Goal: Obtain resource: Download file/media

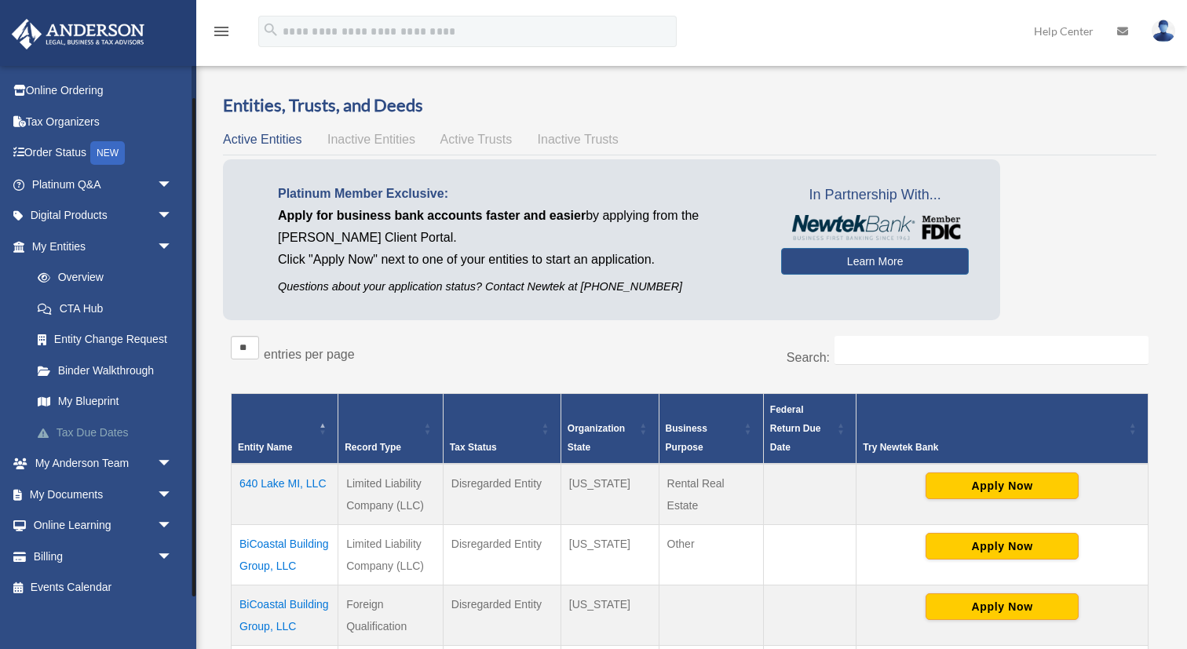
scroll to position [35, 0]
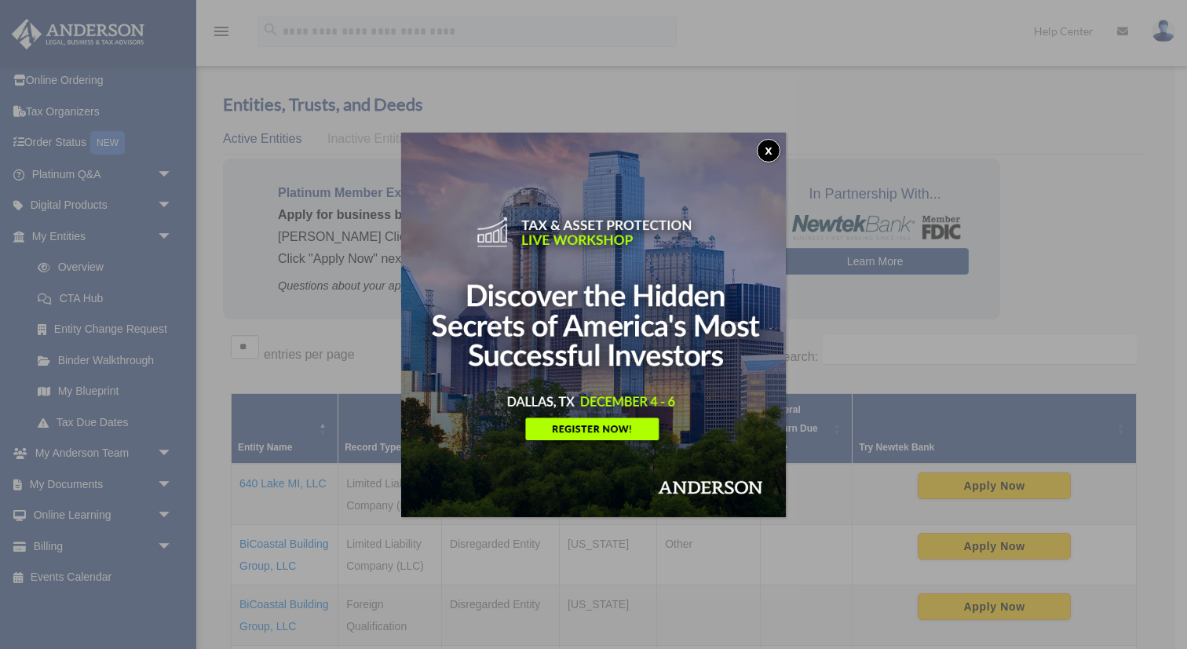
click at [168, 476] on div "x" at bounding box center [593, 324] width 1187 height 649
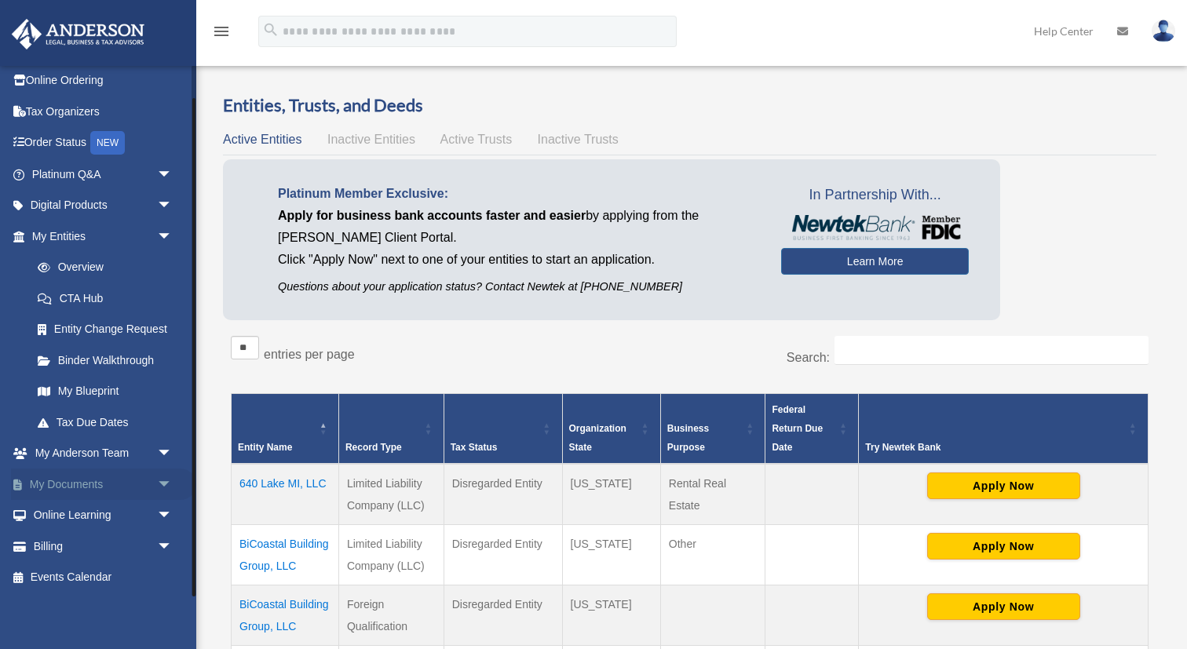
click at [167, 477] on span "arrow_drop_down" at bounding box center [172, 485] width 31 height 32
click at [64, 512] on link "Box" at bounding box center [109, 515] width 174 height 31
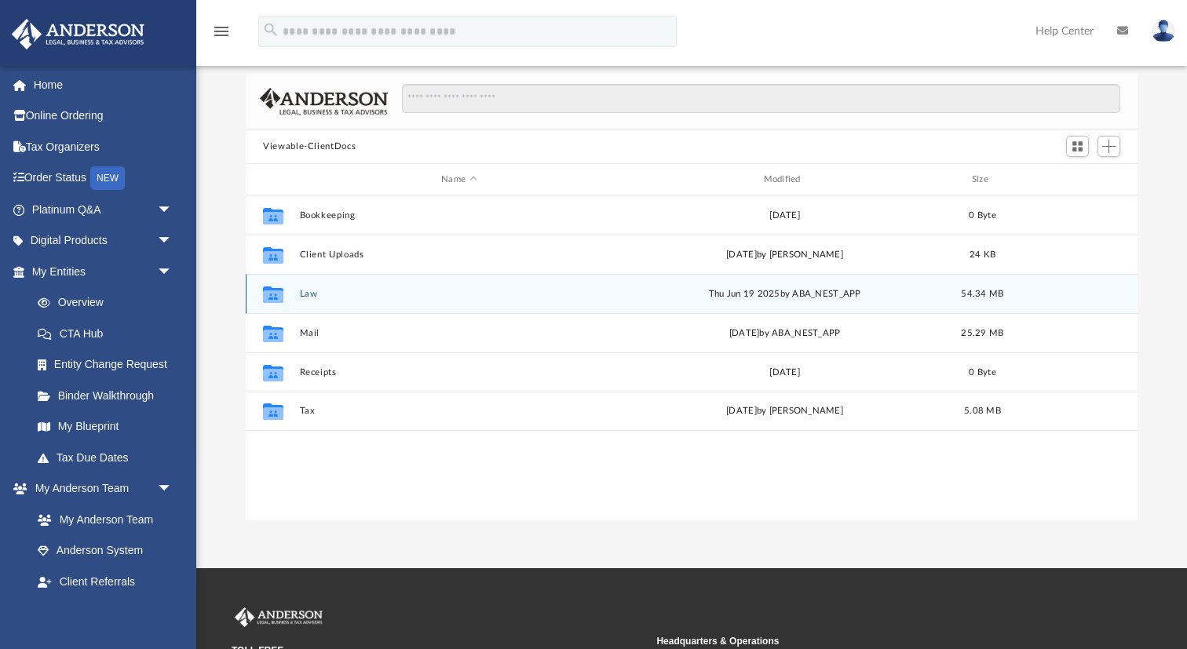
scroll to position [72, 0]
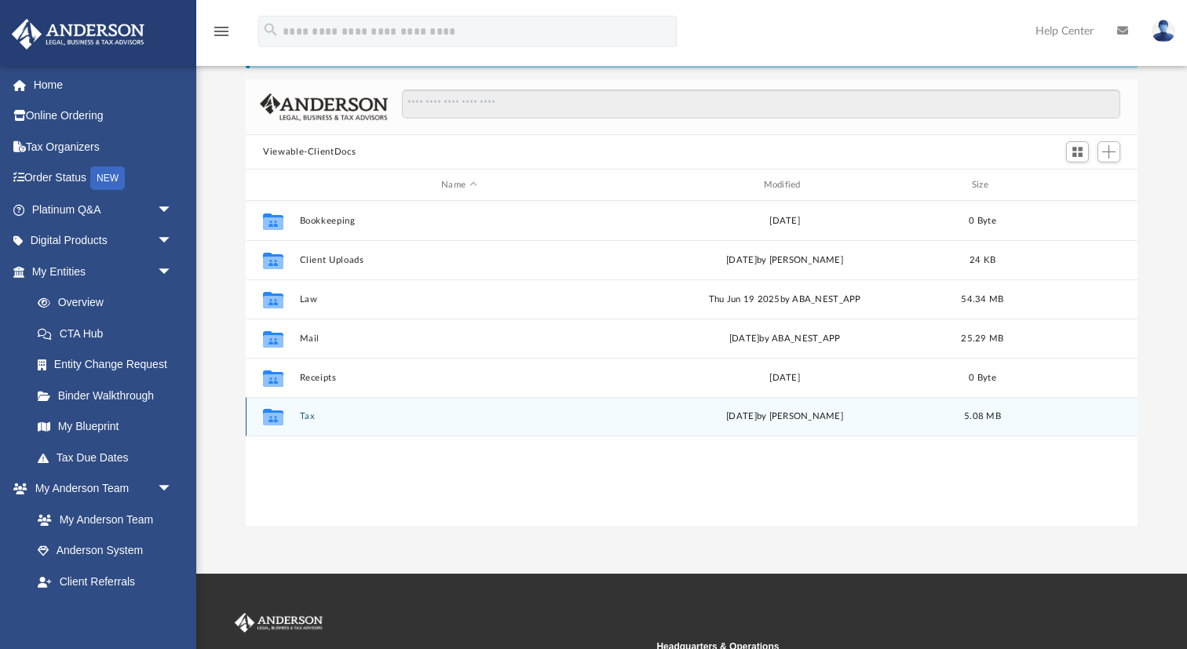
click at [303, 419] on button "Tax" at bounding box center [459, 416] width 319 height 10
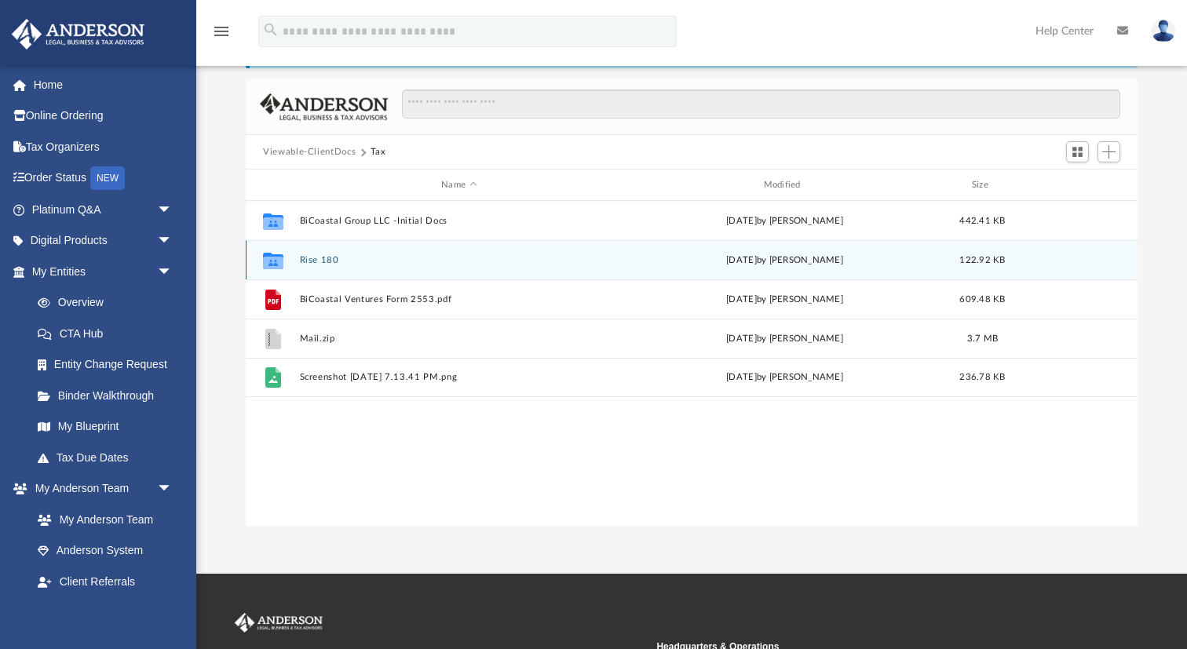
click at [322, 260] on button "Rise 180" at bounding box center [459, 260] width 319 height 10
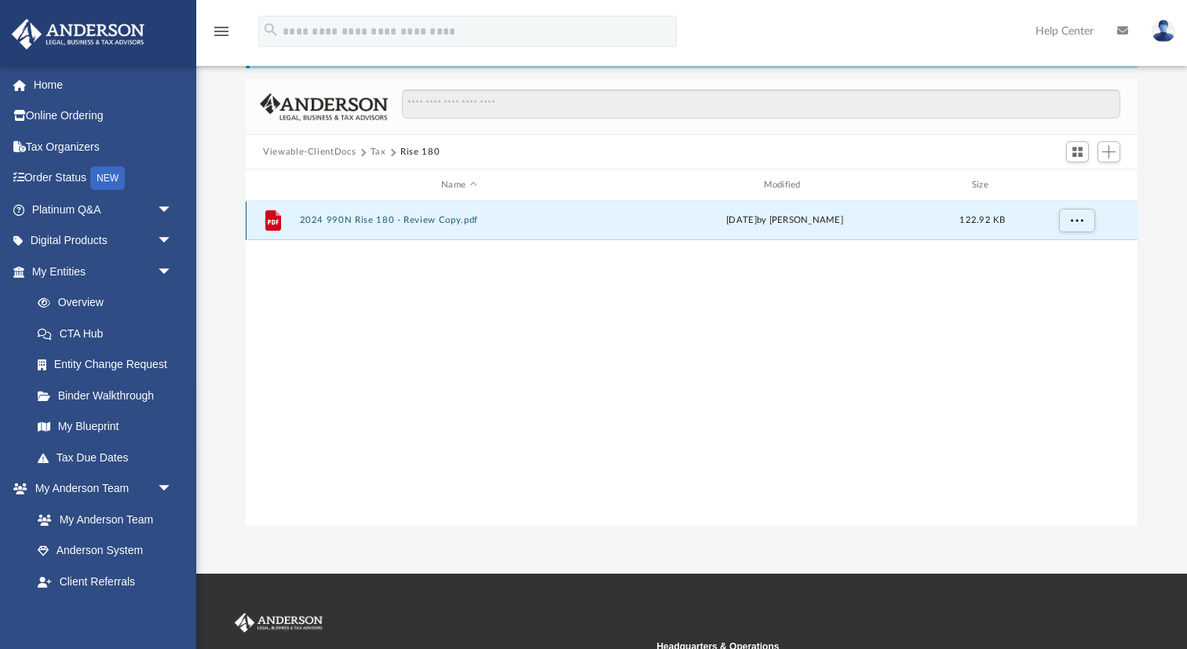
click at [348, 221] on button "2024 990N Rise 180 - Review Copy.pdf" at bounding box center [459, 220] width 319 height 10
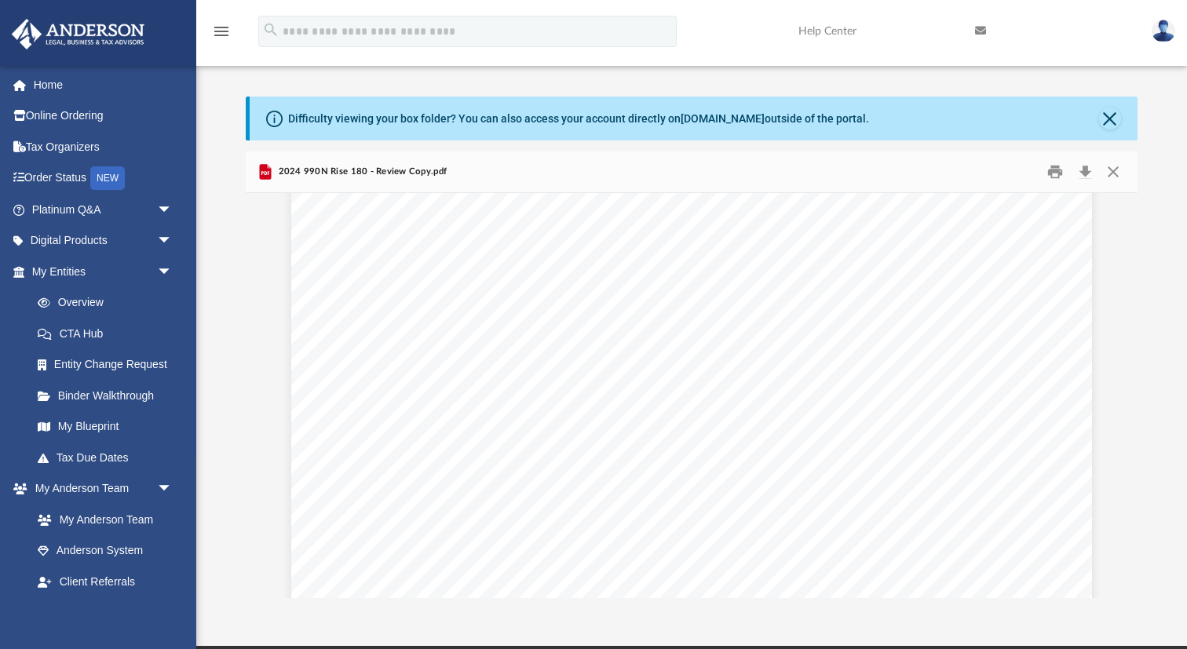
scroll to position [0, 0]
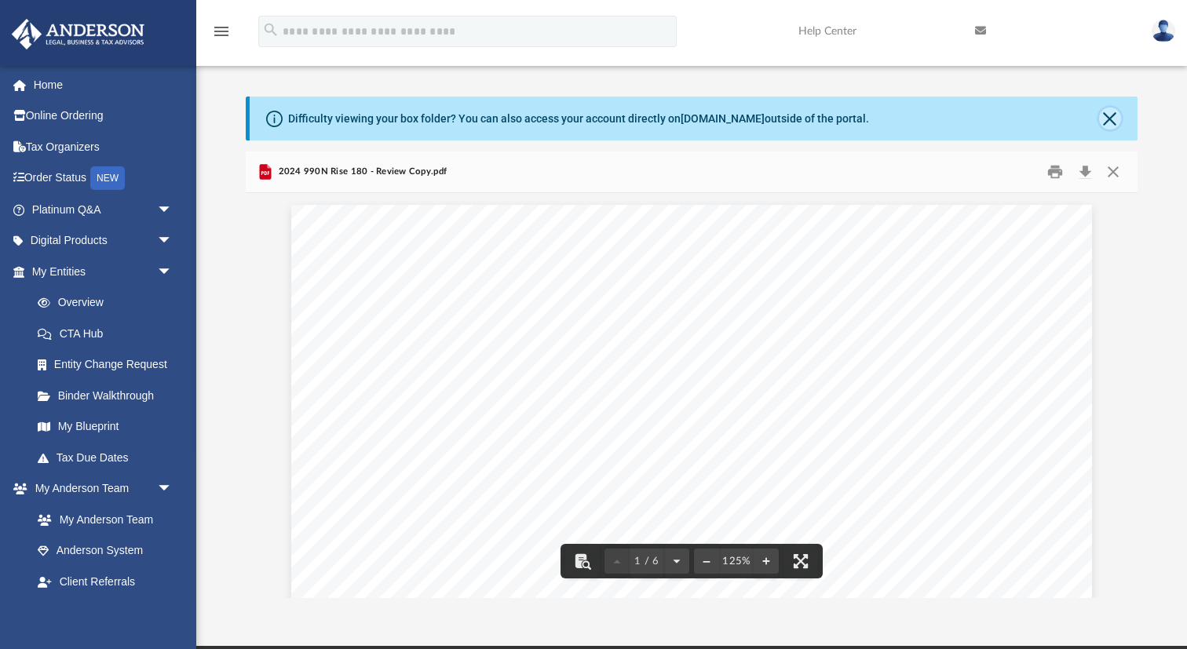
click at [1112, 115] on button "Close" at bounding box center [1110, 119] width 22 height 22
